Goal: Book appointment/travel/reservation

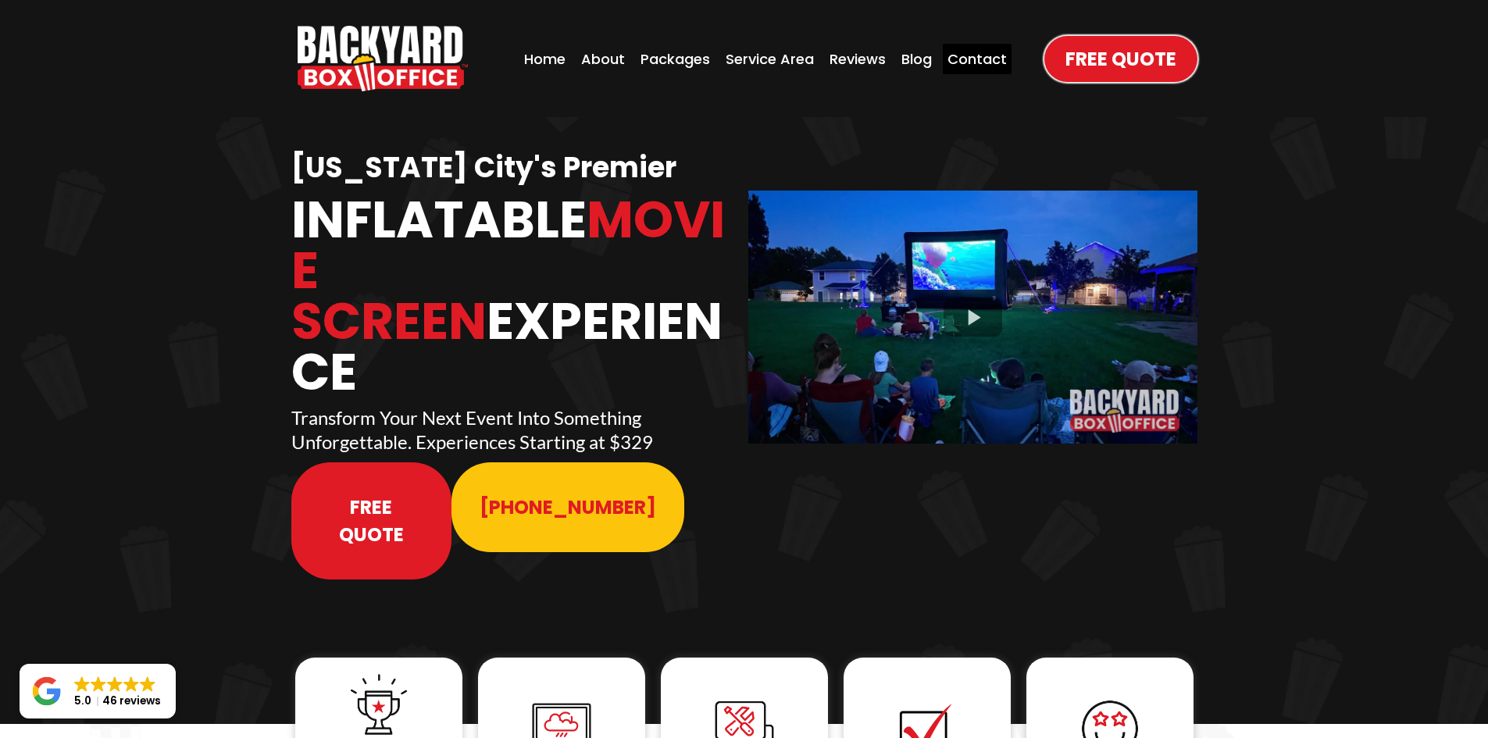
click at [967, 62] on div "Contact" at bounding box center [977, 59] width 69 height 30
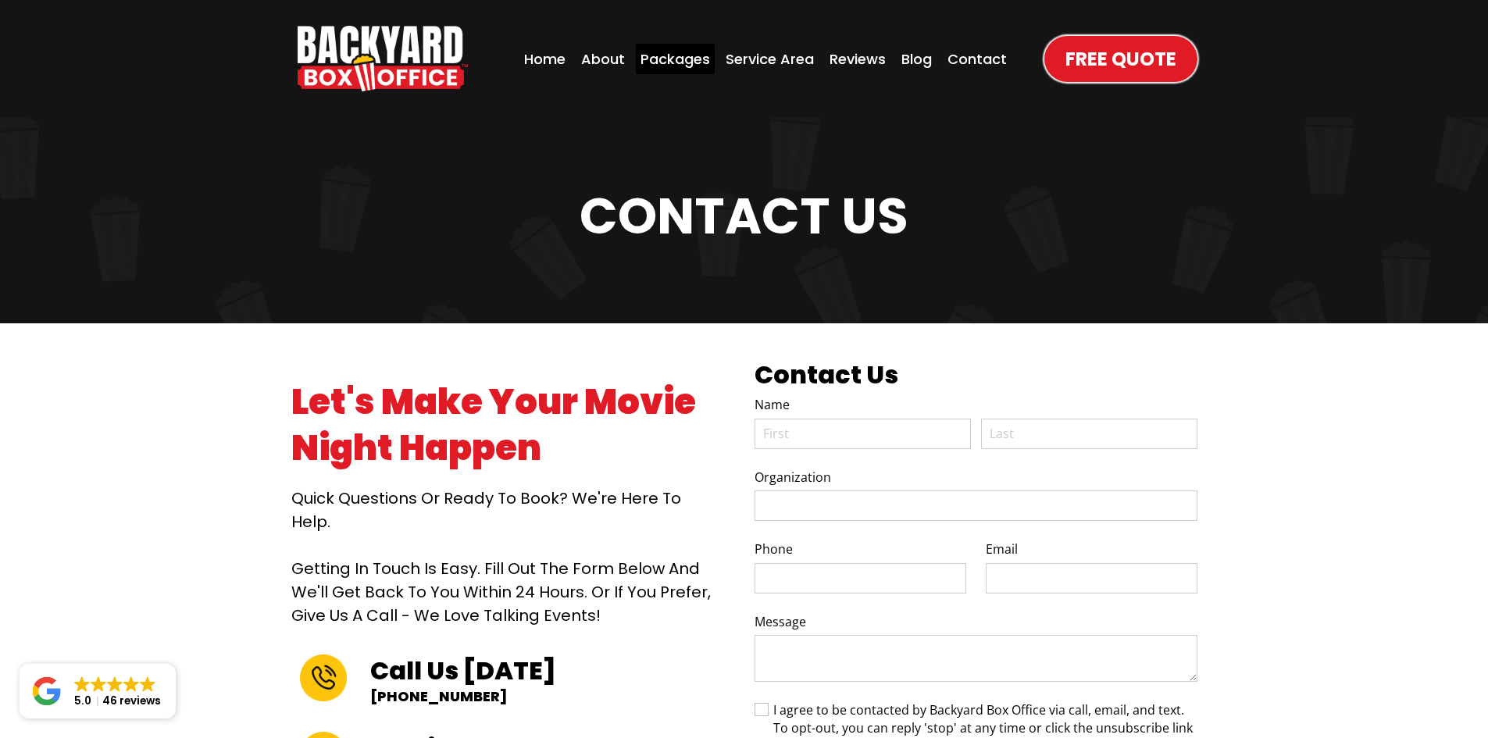
click at [662, 54] on div "Packages" at bounding box center [675, 59] width 79 height 30
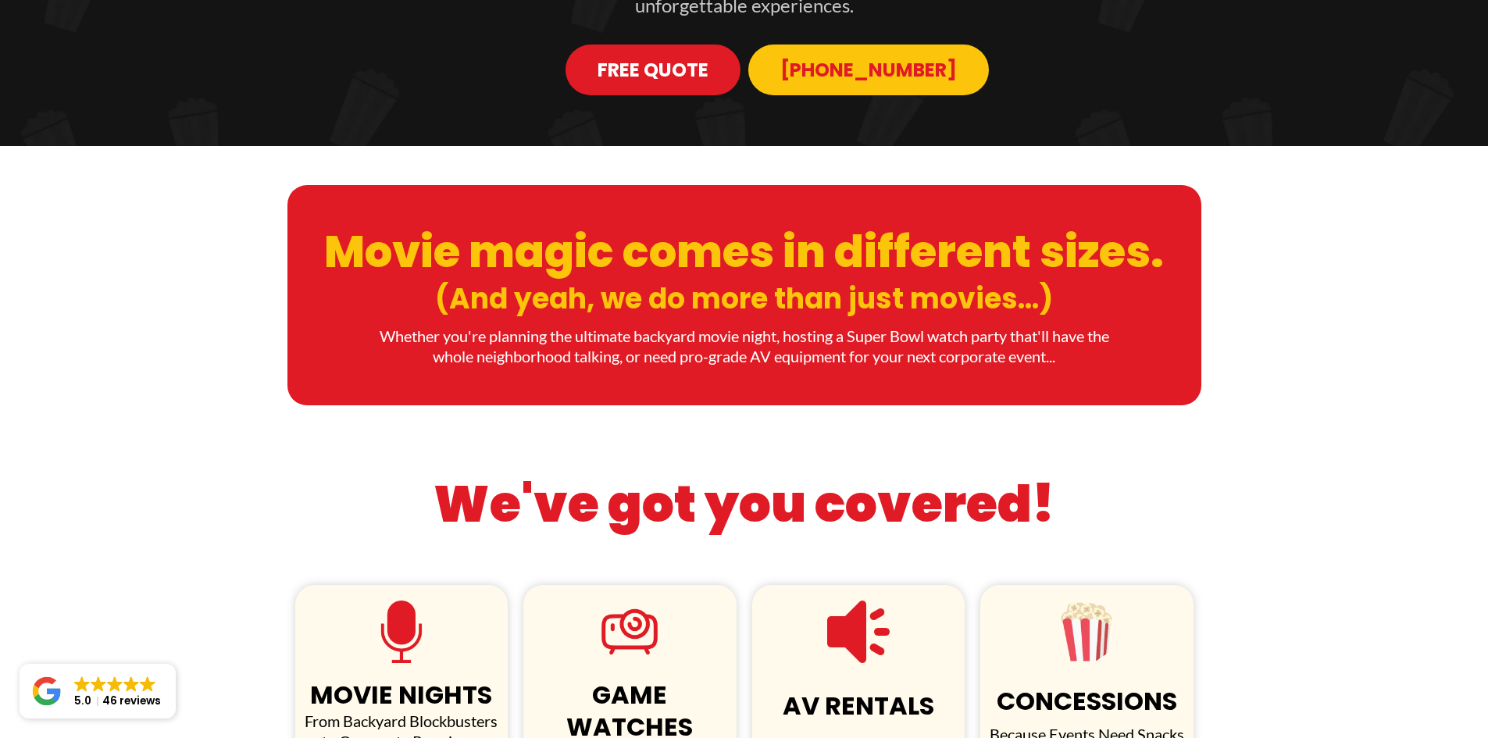
scroll to position [781, 0]
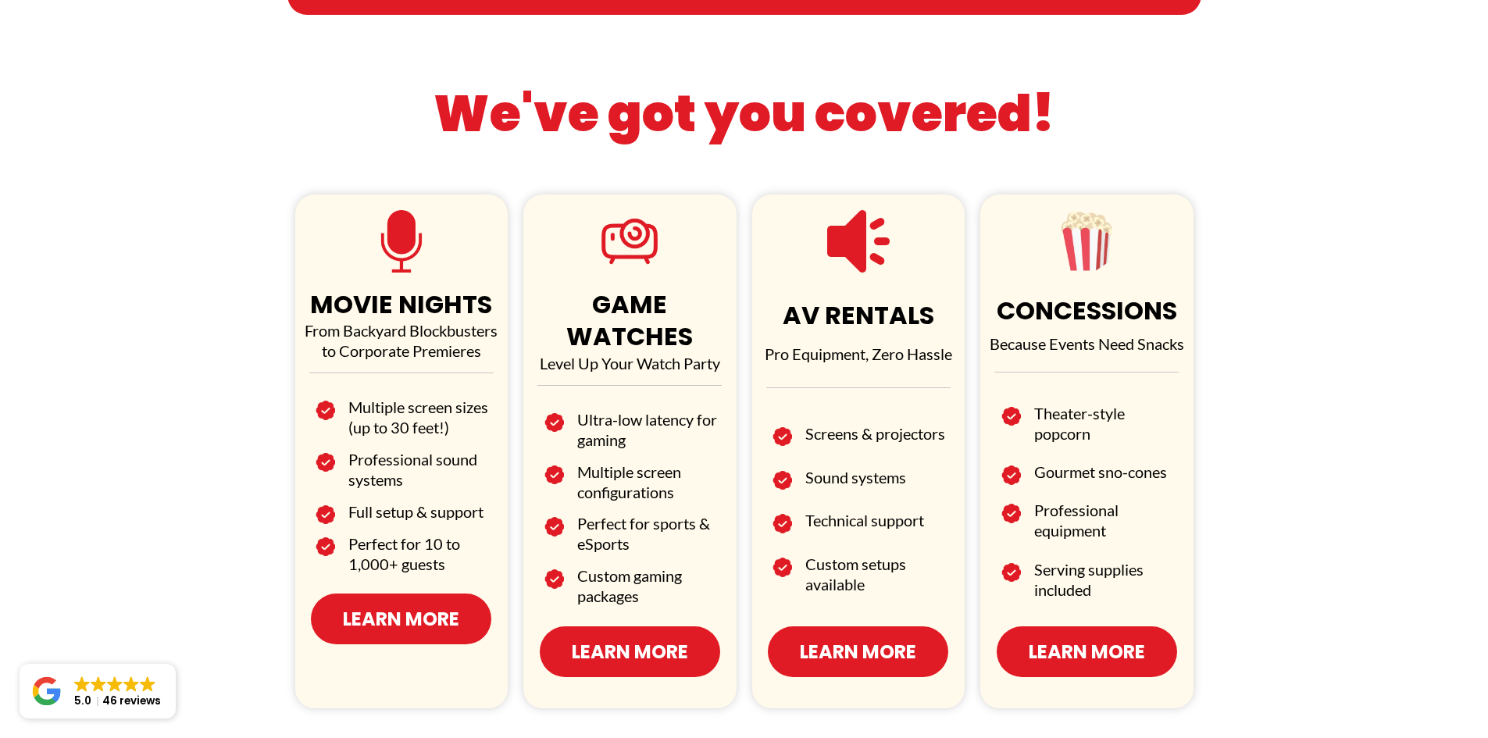
click at [429, 624] on span "Learn More" at bounding box center [401, 619] width 116 height 27
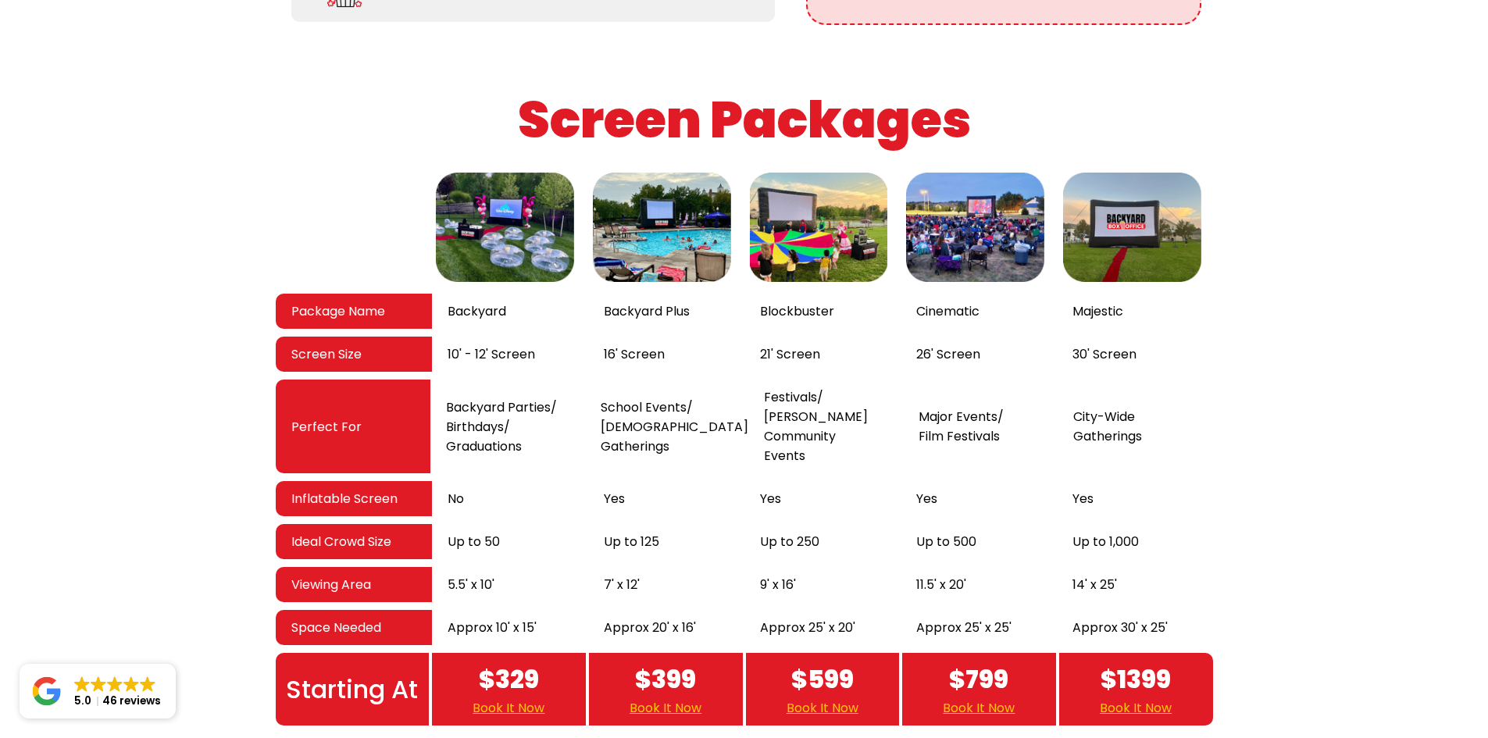
scroll to position [2578, 0]
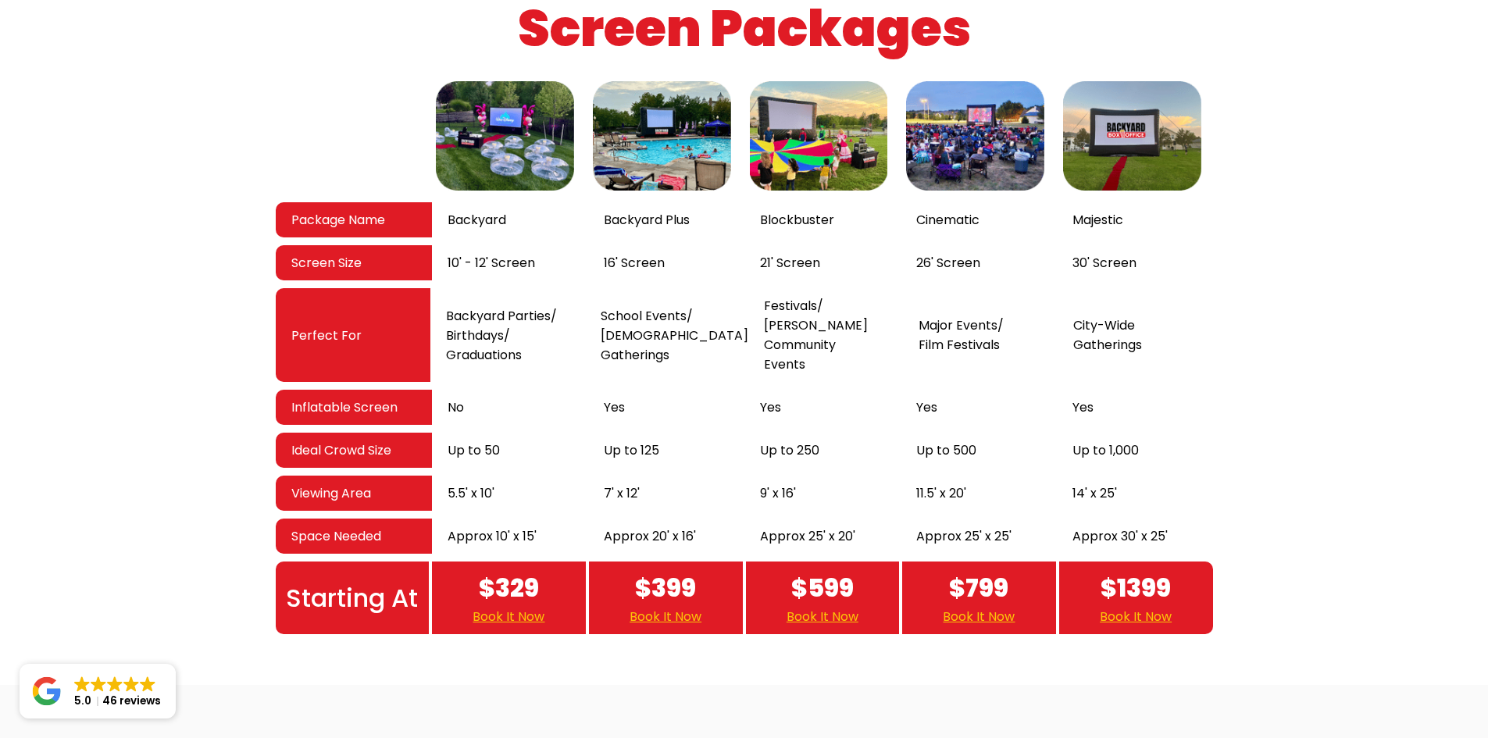
click at [1146, 607] on link "Book It Now" at bounding box center [1136, 617] width 72 height 20
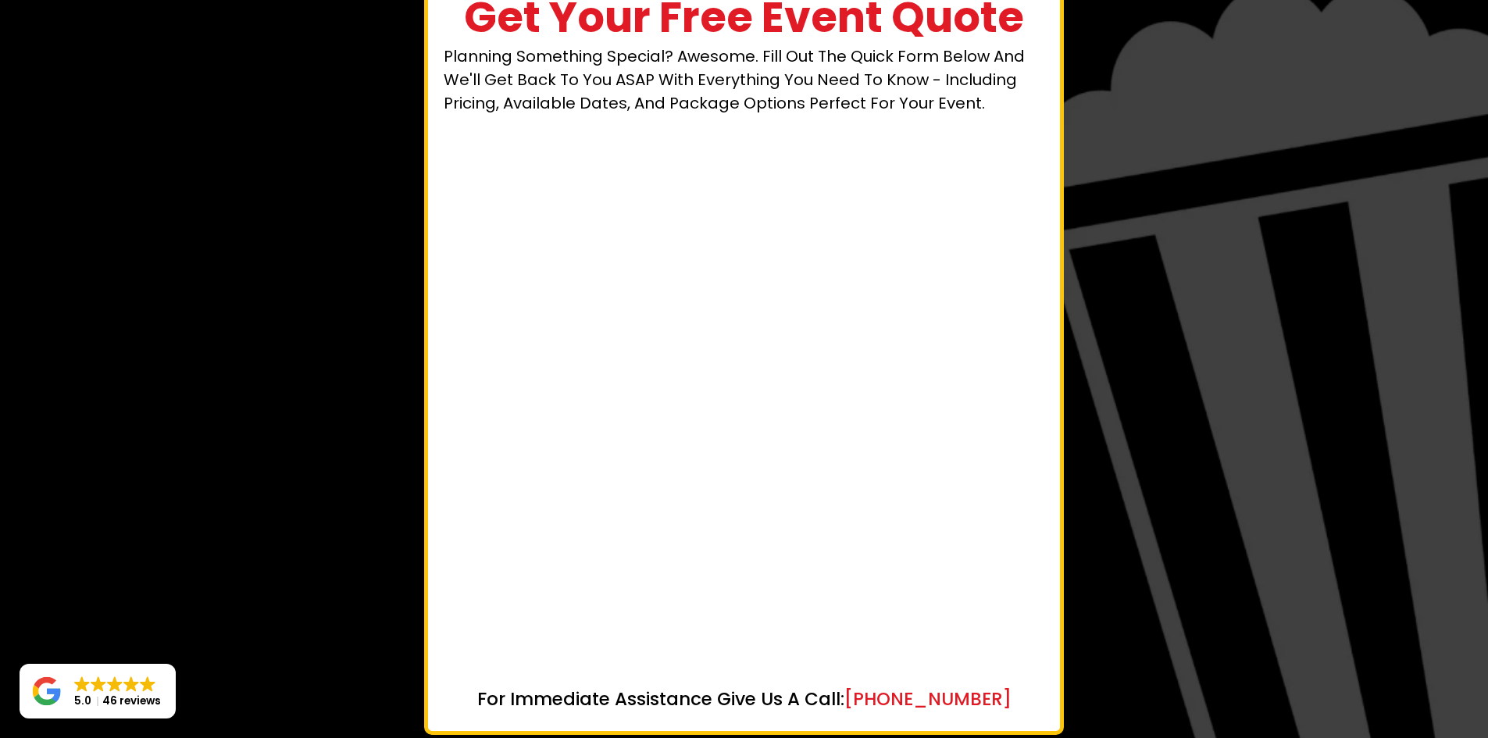
scroll to position [124, 0]
